Goal: Information Seeking & Learning: Learn about a topic

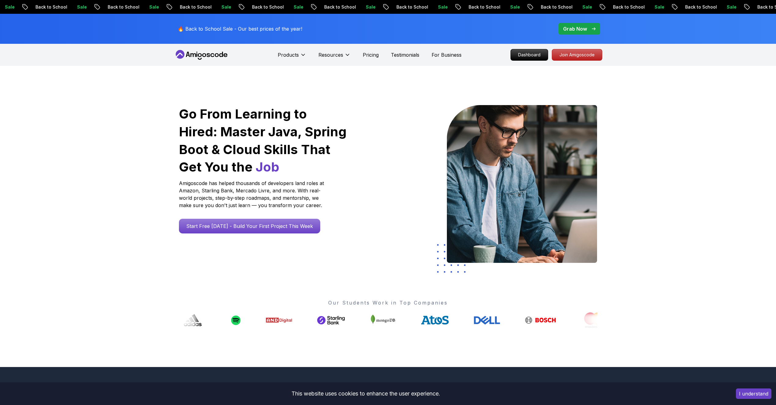
drag, startPoint x: 0, startPoint y: 0, endPoint x: 448, endPoint y: 7, distance: 448.1
click at [679, 7] on p "Back to School" at bounding box center [700, 7] width 42 height 6
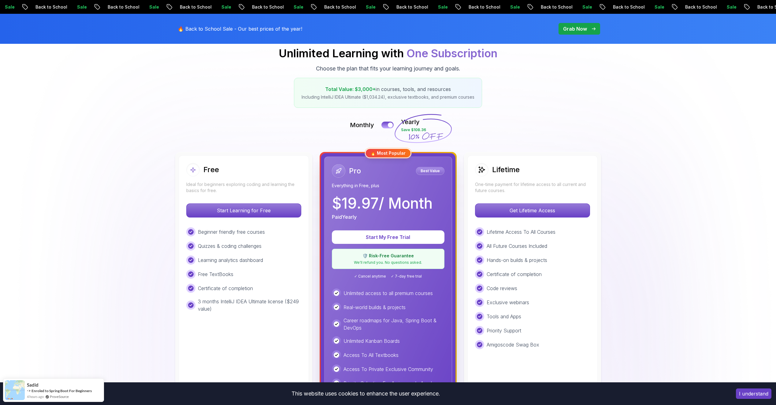
scroll to position [92, 0]
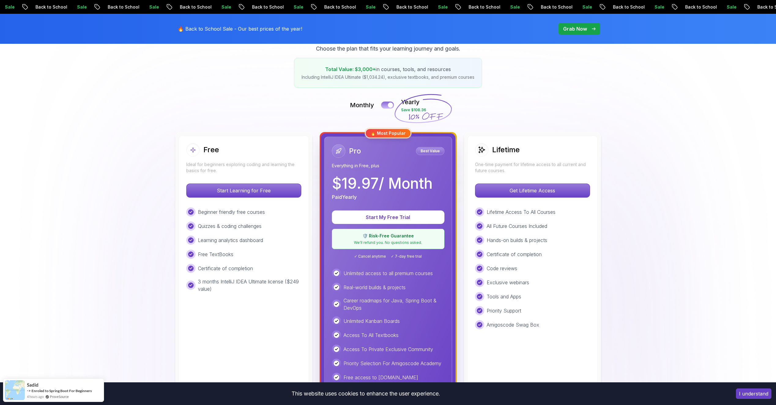
click at [386, 106] on button at bounding box center [387, 104] width 13 height 7
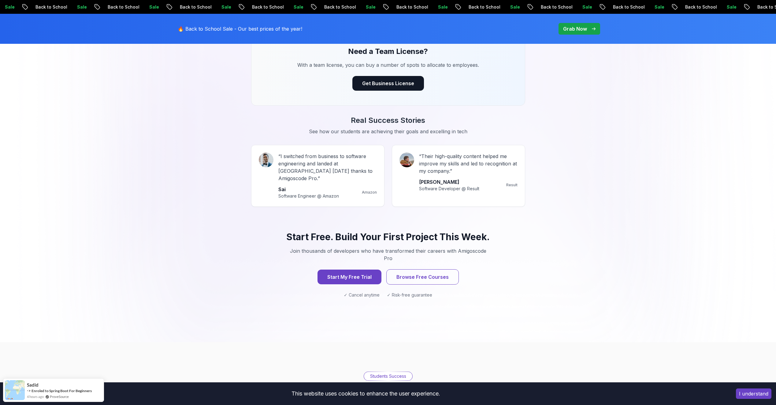
scroll to position [551, 0]
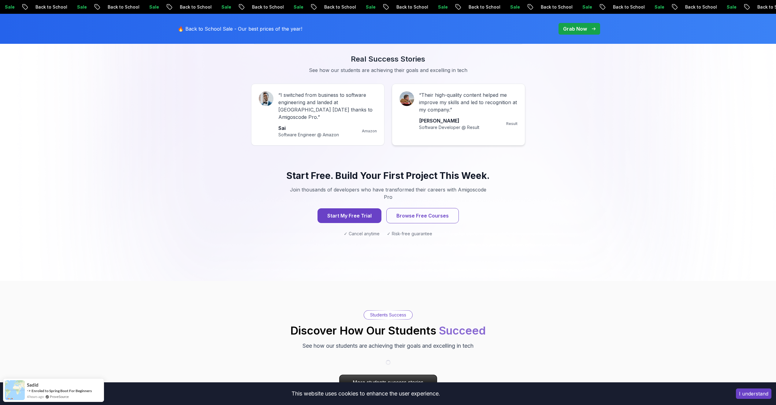
click at [466, 126] on p "Software Developer @ Result" at bounding box center [449, 127] width 60 height 6
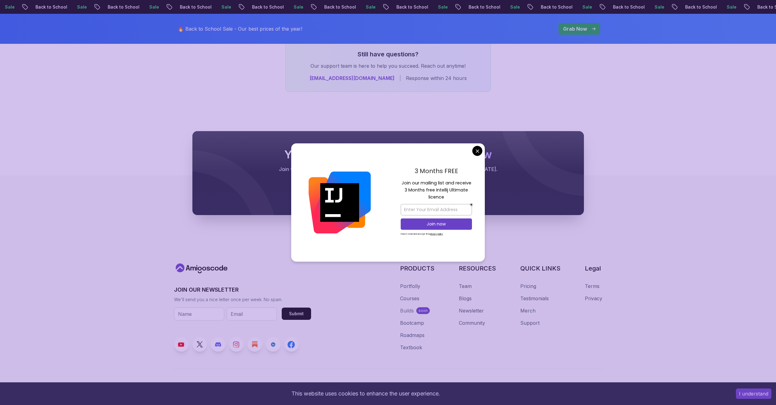
scroll to position [2506, 0]
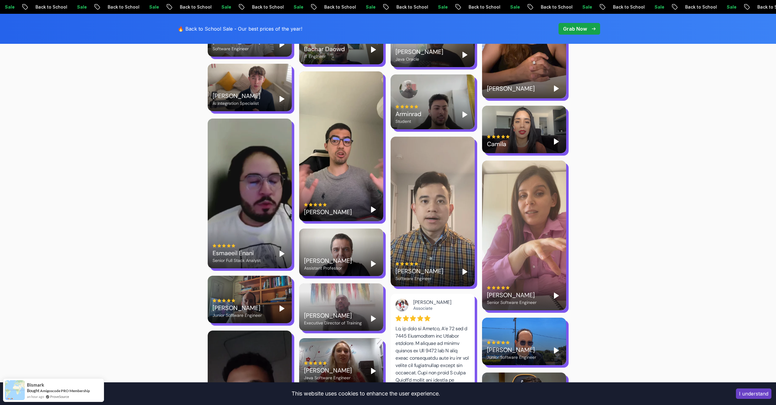
scroll to position [0, 0]
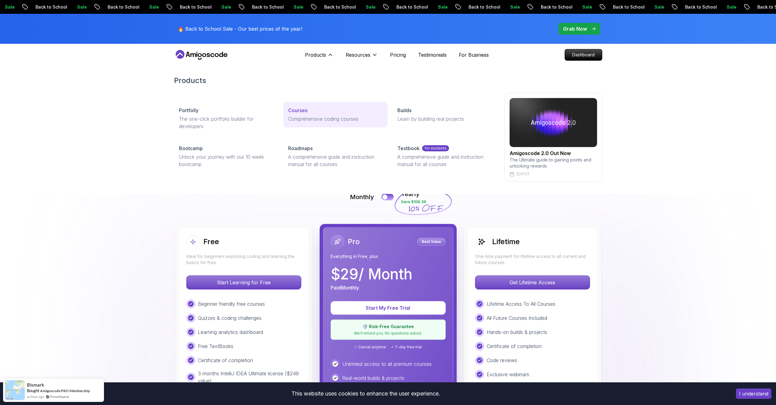
click at [301, 111] on p "Courses" at bounding box center [297, 109] width 19 height 7
